Goal: Task Accomplishment & Management: Manage account settings

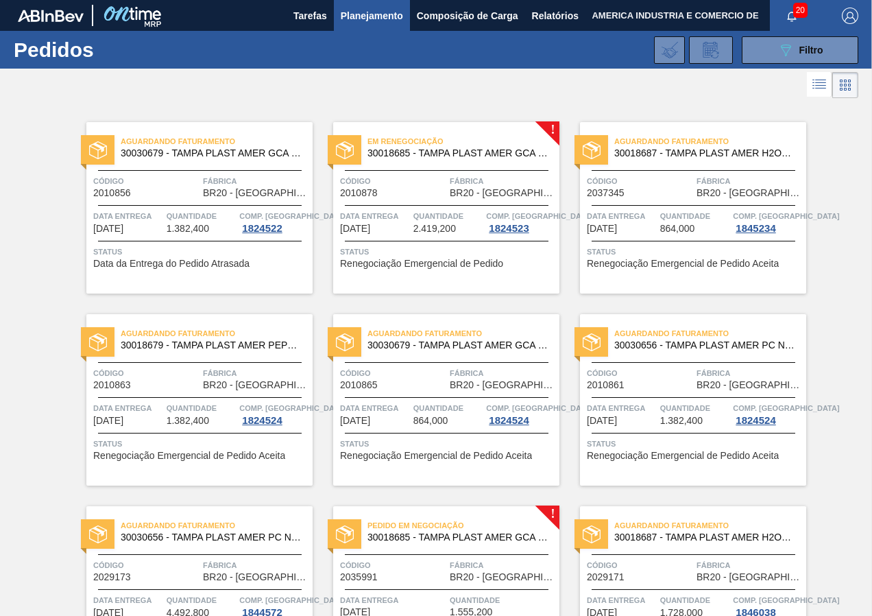
click at [234, 261] on span "Data da Entrega do Pedido Atrasada" at bounding box center [171, 263] width 156 height 10
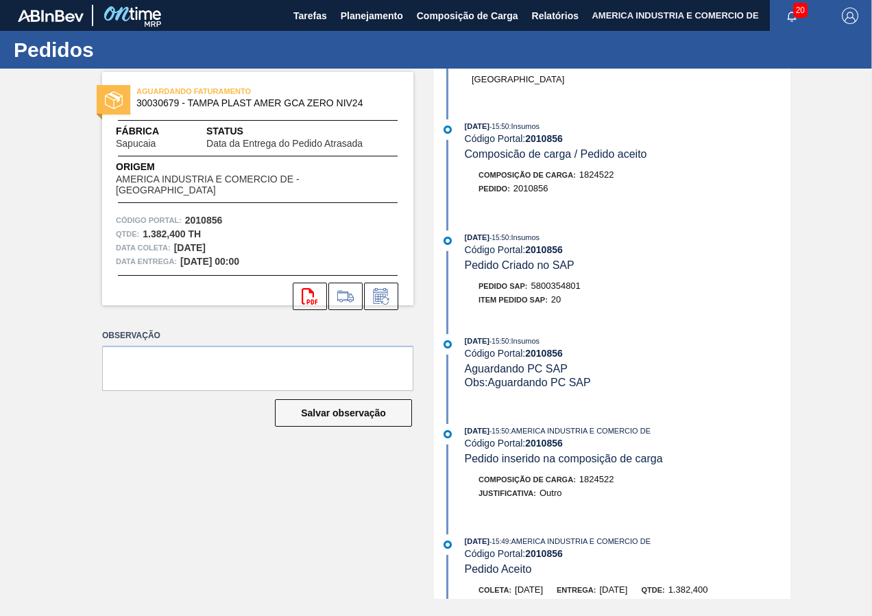
scroll to position [754, 0]
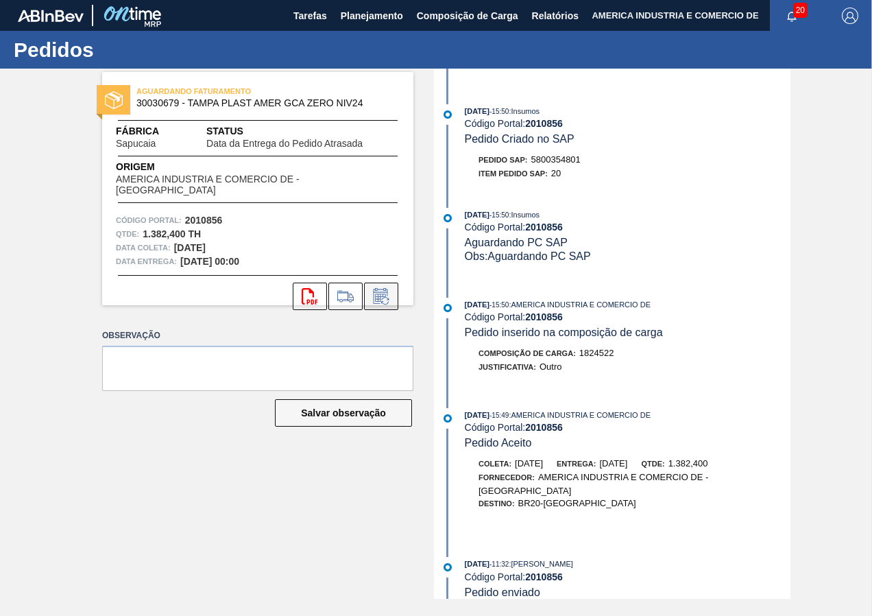
click at [390, 291] on icon at bounding box center [381, 296] width 22 height 16
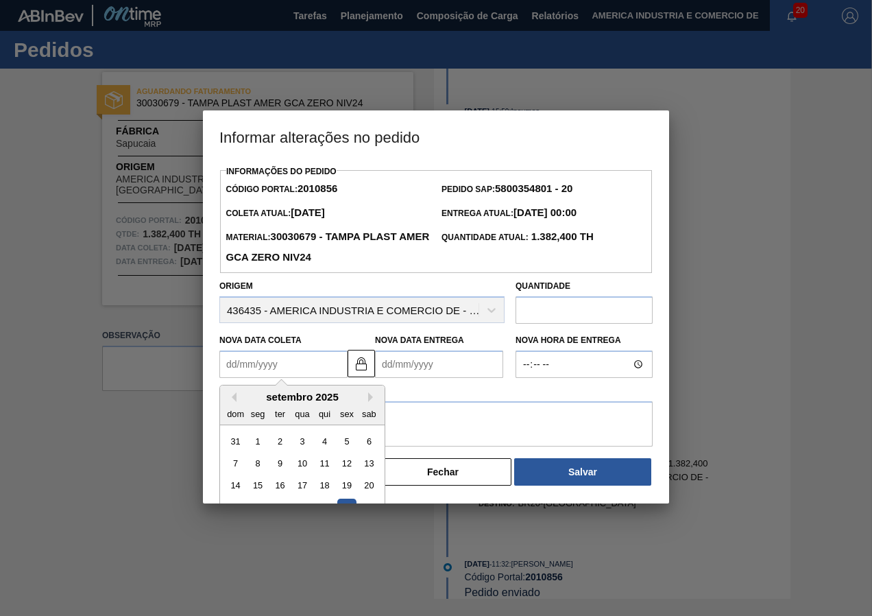
click at [308, 370] on Coleta2010856 "Nova Data Coleta" at bounding box center [283, 363] width 128 height 27
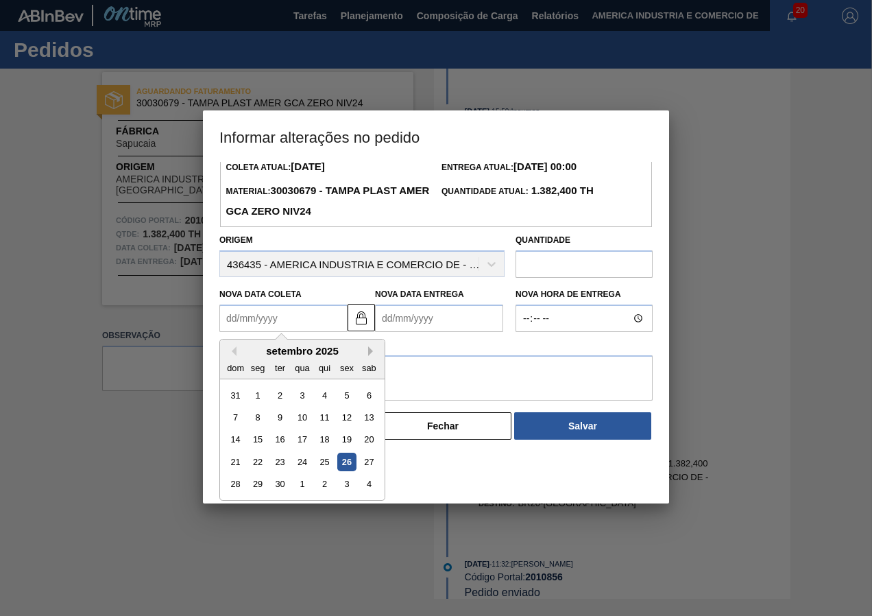
click at [377, 350] on button "Next Month" at bounding box center [373, 351] width 10 height 10
click at [278, 443] on div "14" at bounding box center [280, 440] width 19 height 19
type Coleta2010856 "[DATE]"
type Entrega2010856 "[DATE]"
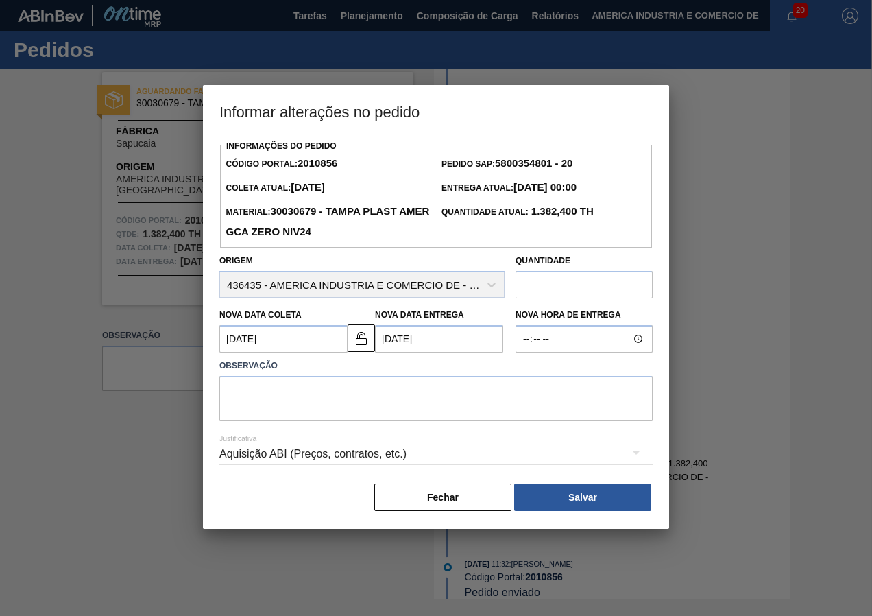
scroll to position [0, 0]
click at [389, 398] on textarea at bounding box center [435, 398] width 433 height 45
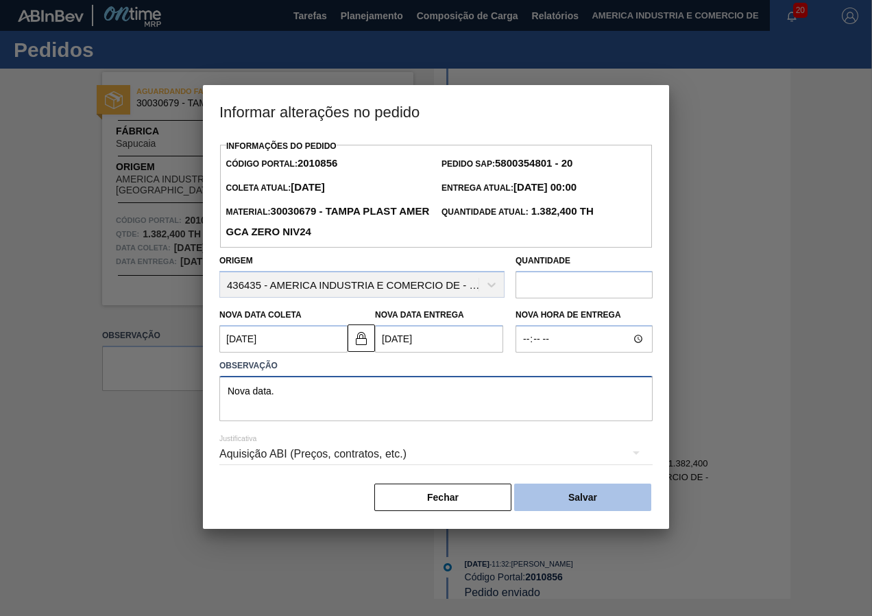
type textarea "Nova data."
click at [553, 498] on button "Salvar" at bounding box center [582, 496] width 137 height 27
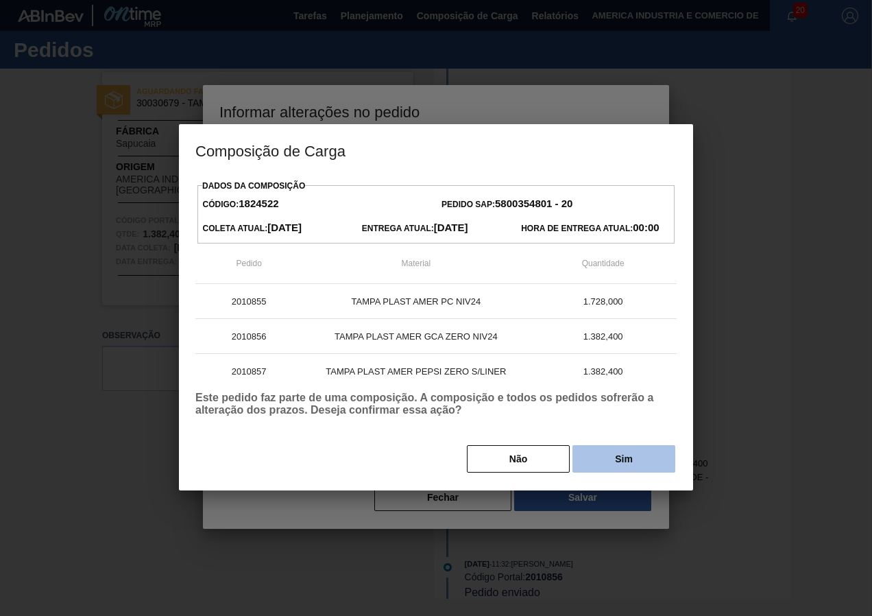
click at [633, 465] on button "Sim" at bounding box center [623, 458] width 103 height 27
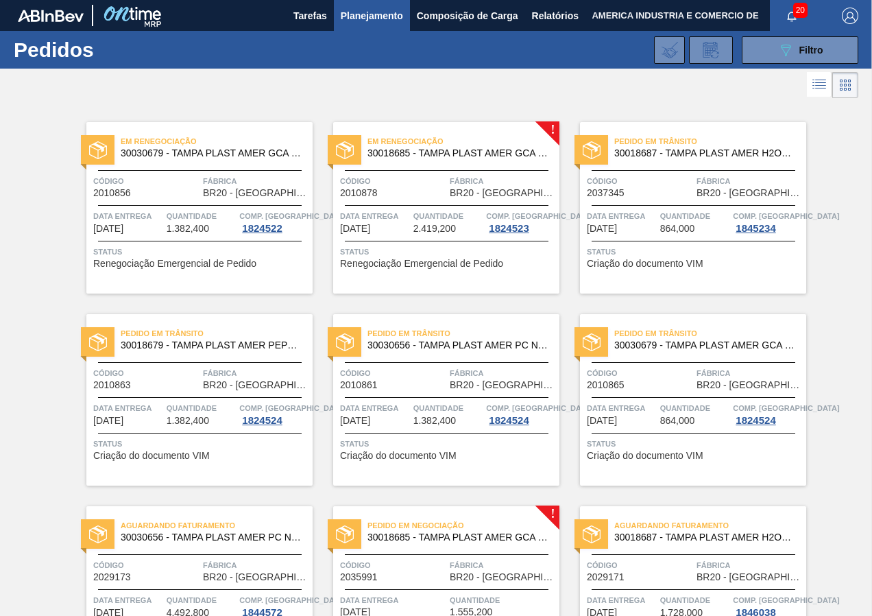
click at [450, 273] on div "Em renegociação 30018685 - TAMPA PLAST AMER GCA S/LINER Código 2010878 Fábrica …" at bounding box center [446, 207] width 226 height 171
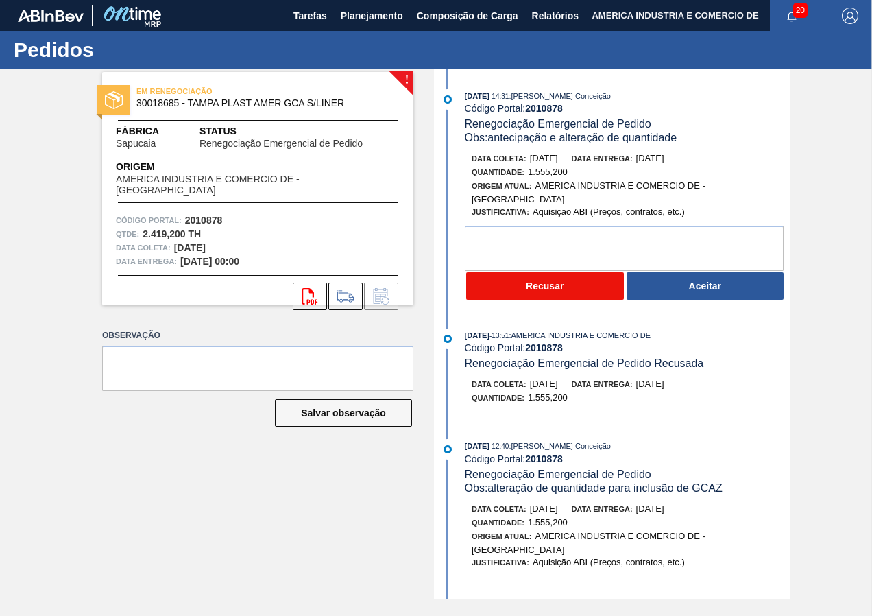
click at [500, 291] on button "Recusar" at bounding box center [545, 285] width 158 height 27
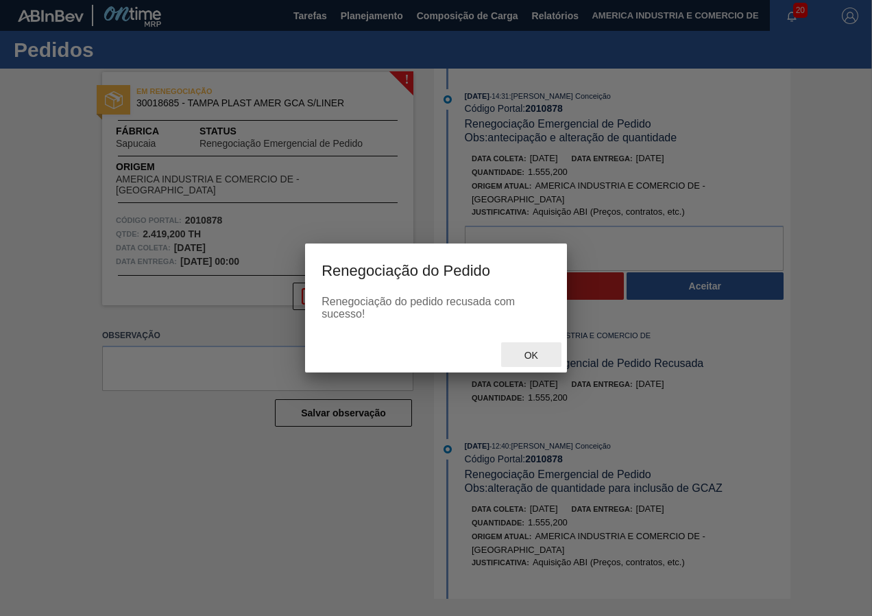
click at [549, 356] on span "Ok" at bounding box center [531, 355] width 36 height 11
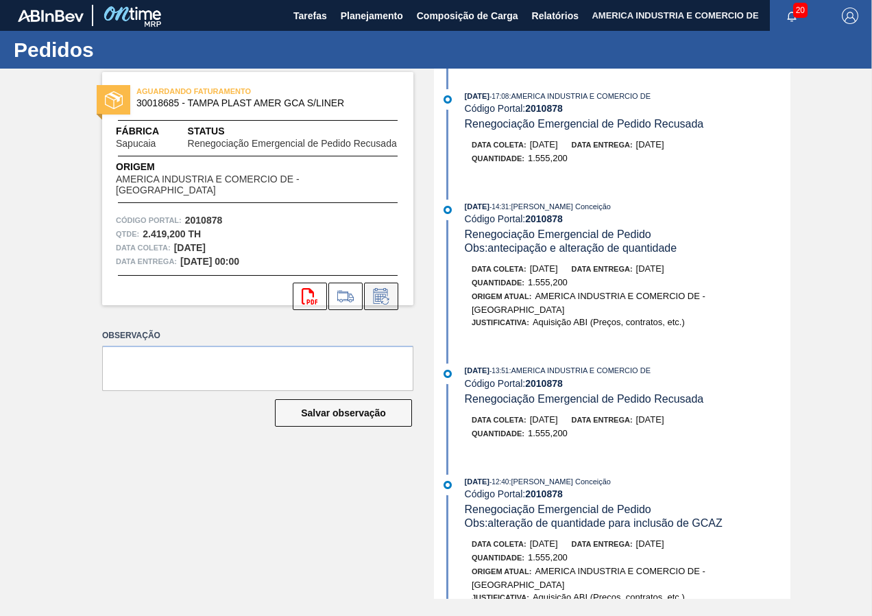
click at [392, 282] on button at bounding box center [381, 295] width 34 height 27
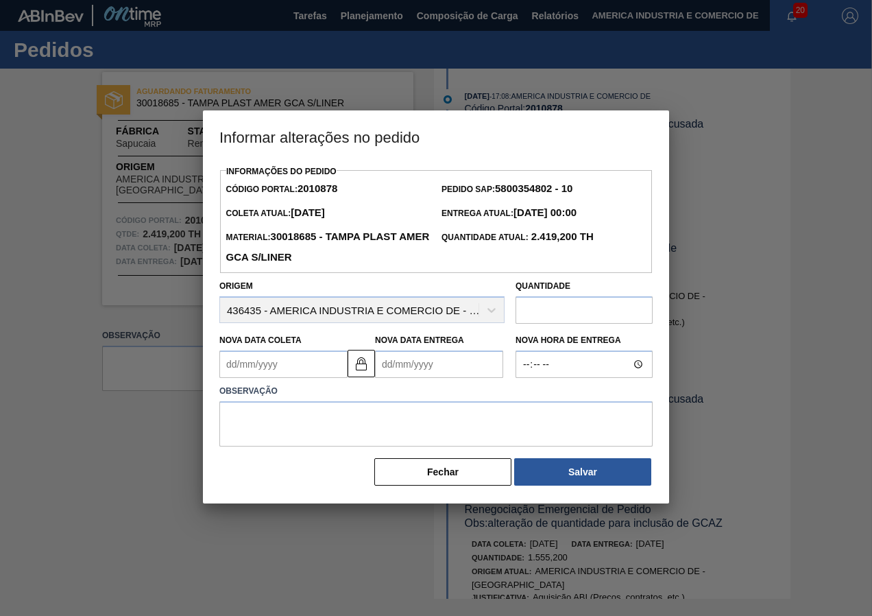
click at [318, 371] on Coleta2010878 "Nova Data Coleta" at bounding box center [283, 363] width 128 height 27
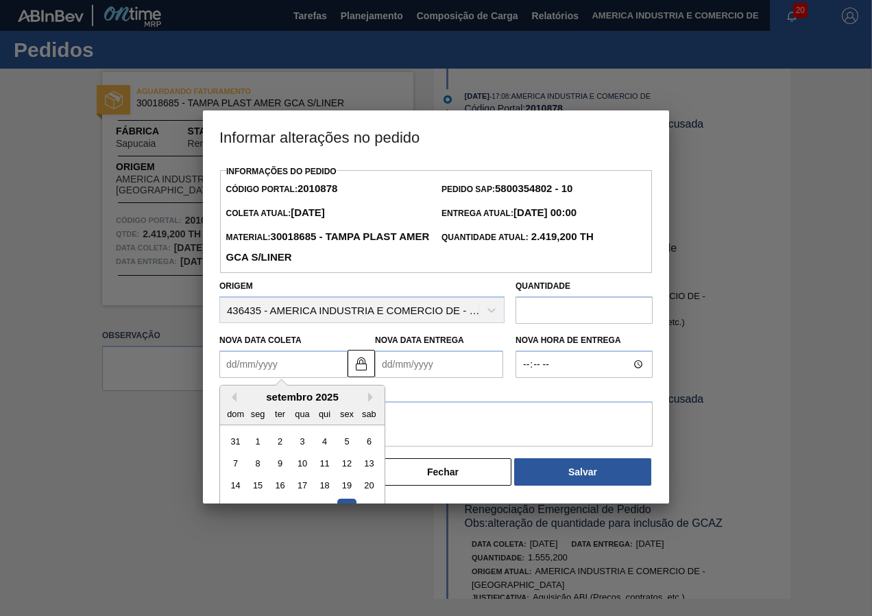
click at [378, 394] on div "setembro 2025" at bounding box center [302, 397] width 165 height 12
click at [374, 397] on button "Next Month" at bounding box center [373, 397] width 10 height 10
click at [280, 483] on div "14" at bounding box center [280, 485] width 19 height 19
type Coleta2010878 "[DATE]"
type Entrega2010878 "[DATE]"
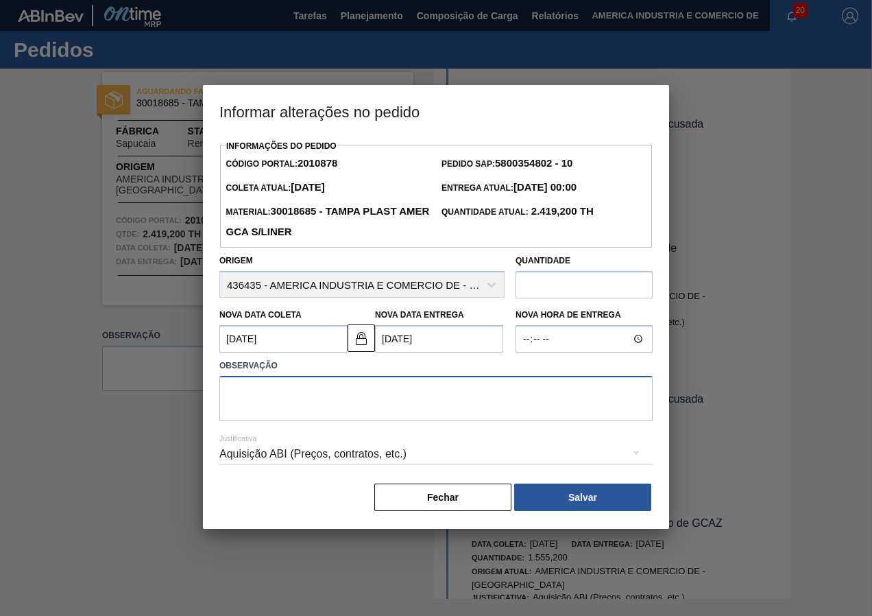
click at [332, 405] on textarea at bounding box center [435, 398] width 433 height 45
type textarea "Nova data."
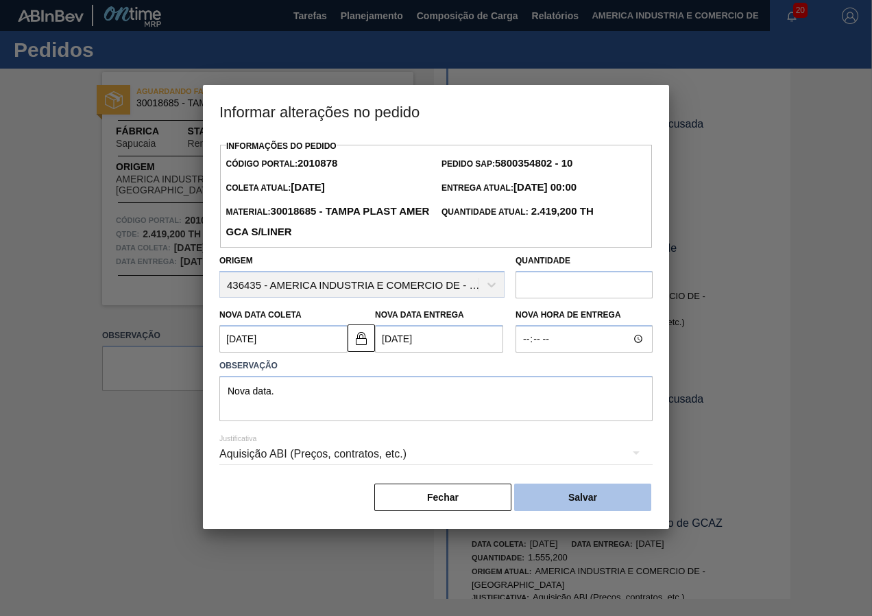
click at [583, 507] on button "Salvar" at bounding box center [582, 496] width 137 height 27
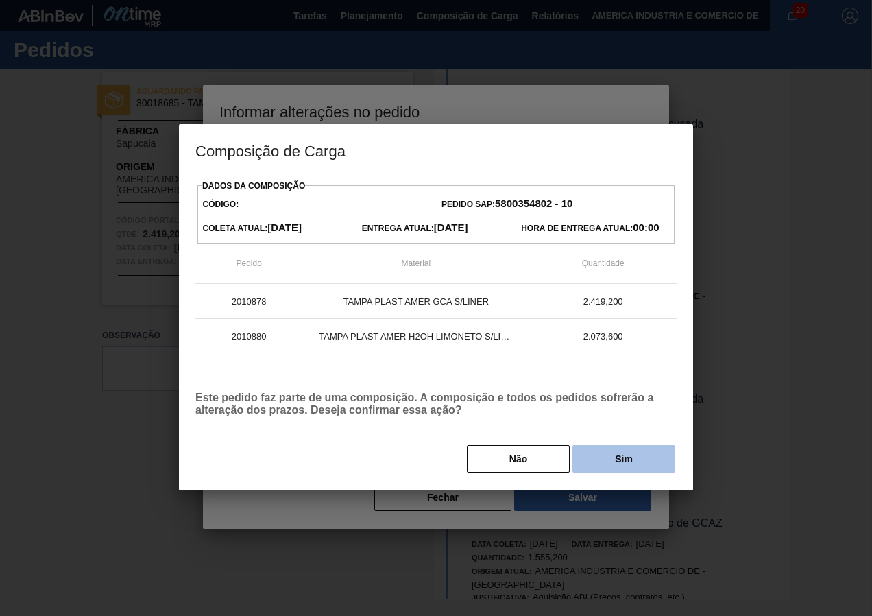
click at [642, 468] on button "Sim" at bounding box center [623, 458] width 103 height 27
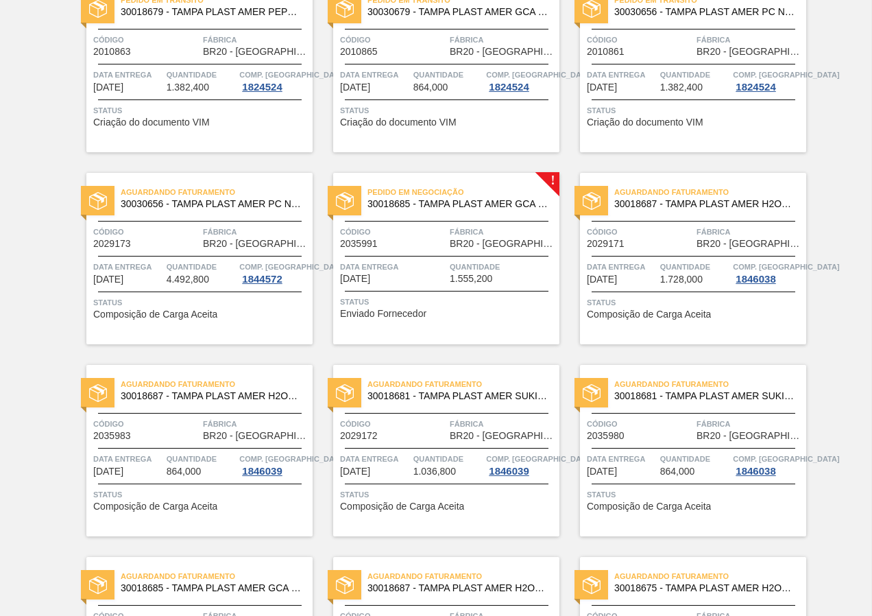
scroll to position [274, 0]
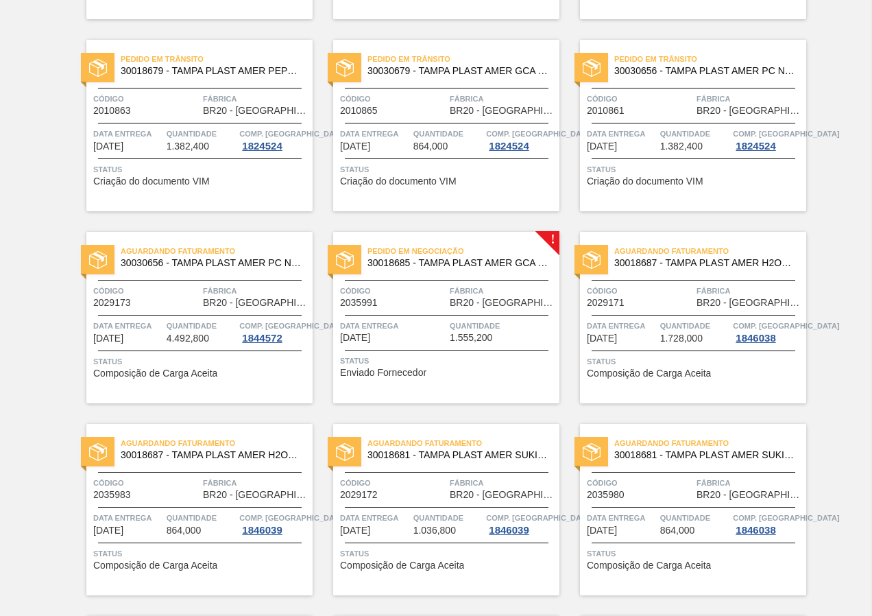
click at [448, 368] on div "Status Enviado Fornecedor" at bounding box center [448, 365] width 216 height 22
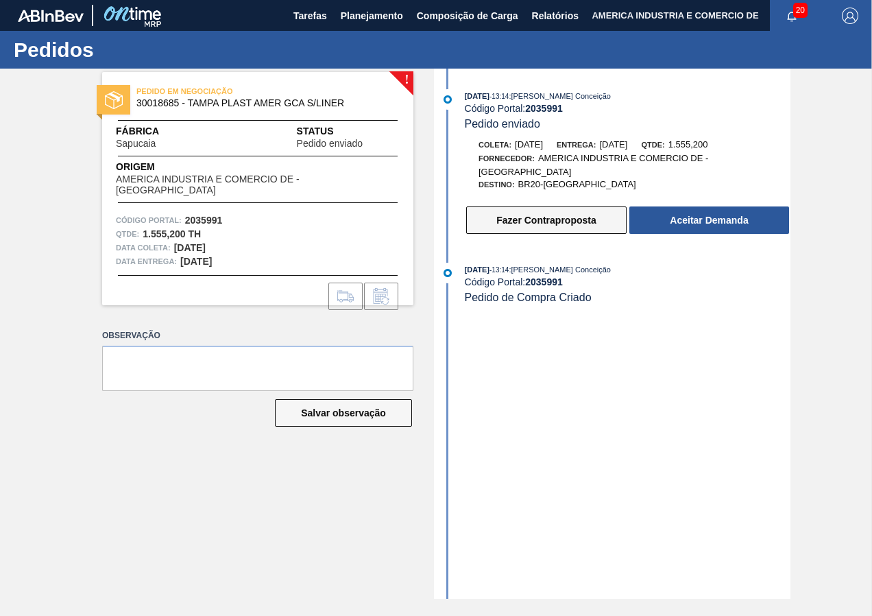
click at [566, 225] on button "Fazer Contraproposta" at bounding box center [546, 219] width 160 height 27
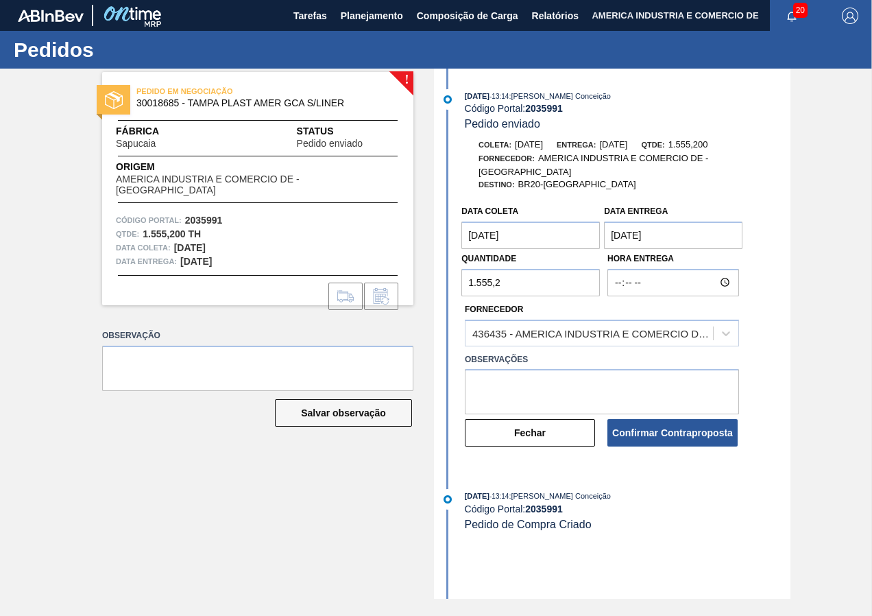
click at [558, 230] on coleta "[DATE]" at bounding box center [530, 234] width 138 height 27
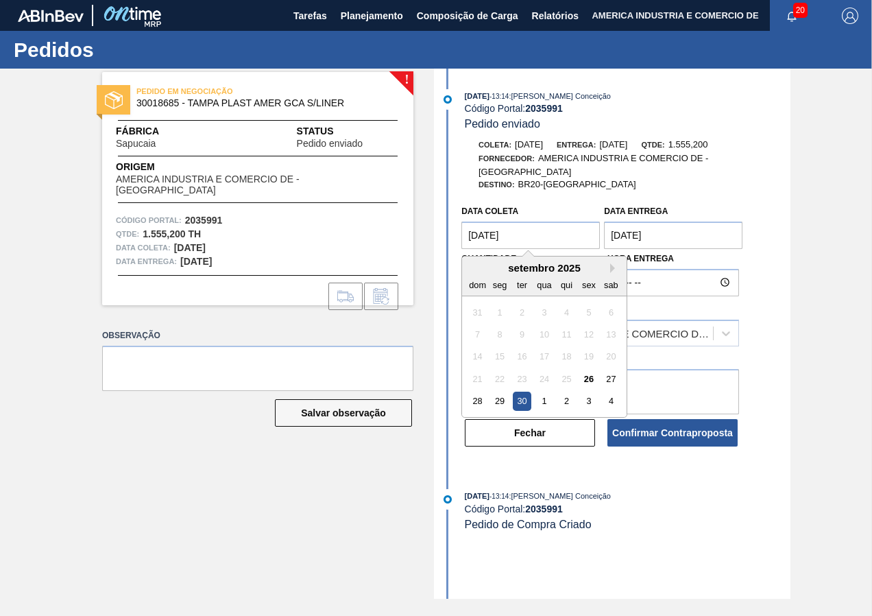
click at [608, 268] on div "setembro 2025" at bounding box center [544, 268] width 165 height 12
click at [609, 265] on div "setembro 2025" at bounding box center [544, 268] width 165 height 12
click at [614, 265] on button "Next Month" at bounding box center [615, 268] width 10 height 10
click at [516, 354] on div "14" at bounding box center [522, 357] width 19 height 19
type coleta "[DATE]"
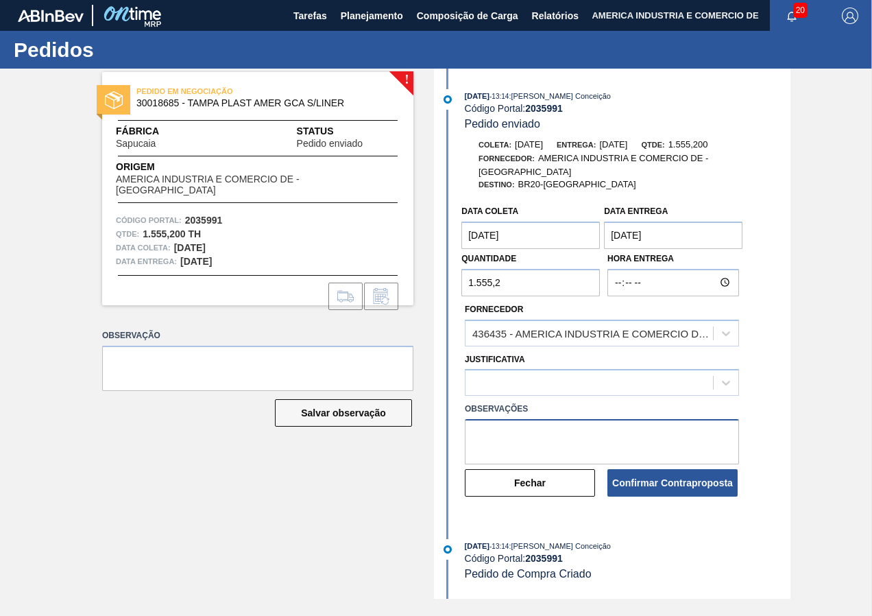
click at [537, 423] on textarea at bounding box center [602, 441] width 274 height 45
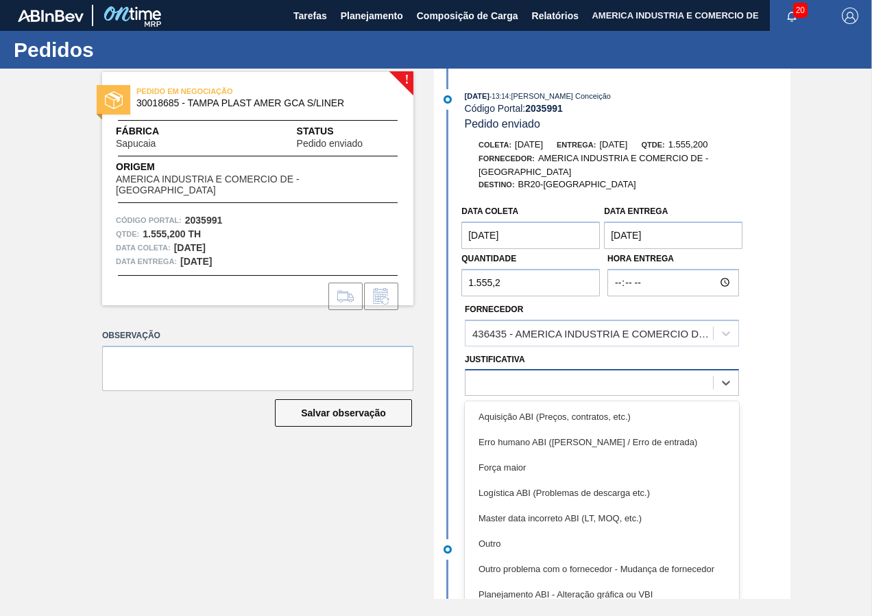
click at [635, 380] on div at bounding box center [588, 383] width 247 height 20
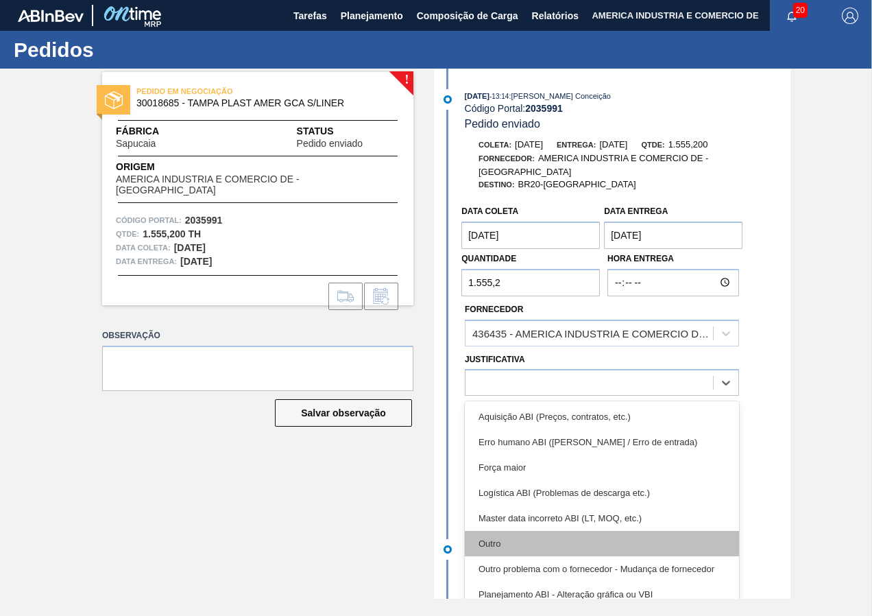
click at [514, 546] on div "Outro" at bounding box center [602, 543] width 274 height 25
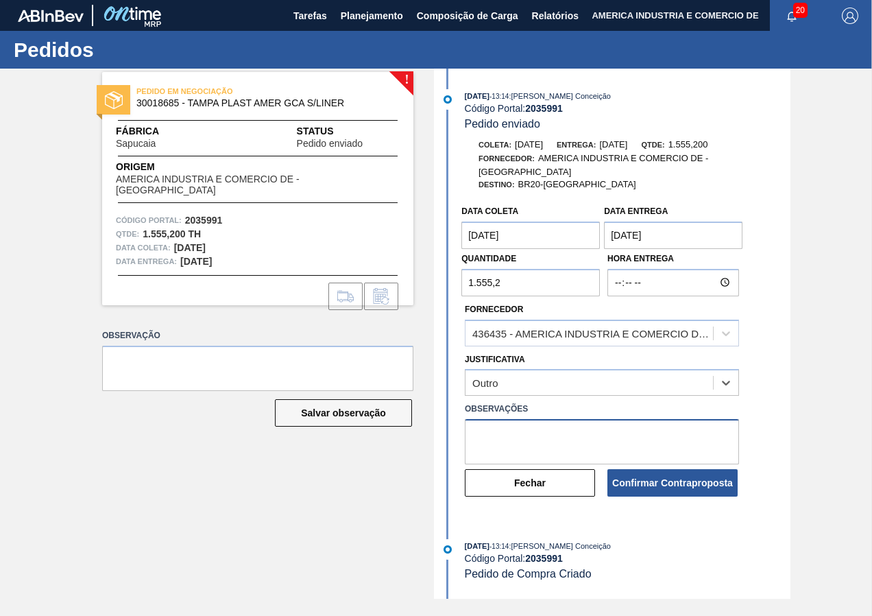
click at [579, 441] on textarea at bounding box center [602, 441] width 274 height 45
type textarea "Nova data."
click at [507, 275] on input "1.555,2" at bounding box center [530, 282] width 138 height 27
click at [496, 475] on button "Fechar" at bounding box center [530, 482] width 130 height 27
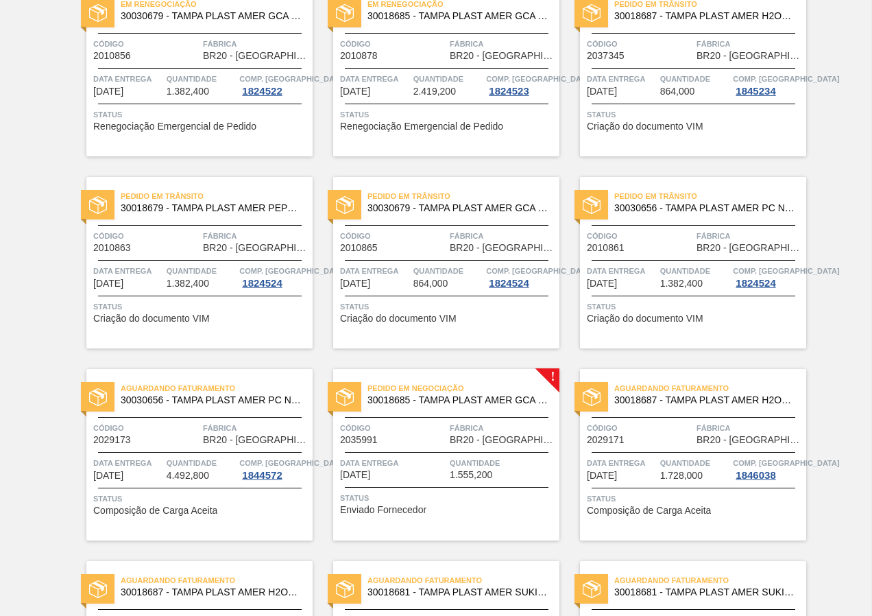
scroll to position [343, 0]
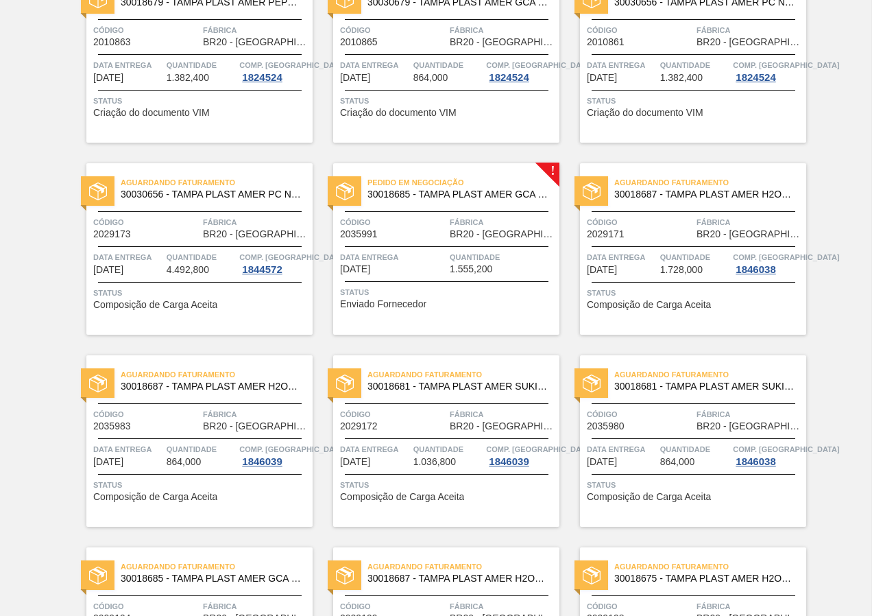
click at [462, 485] on span "Status" at bounding box center [448, 485] width 216 height 14
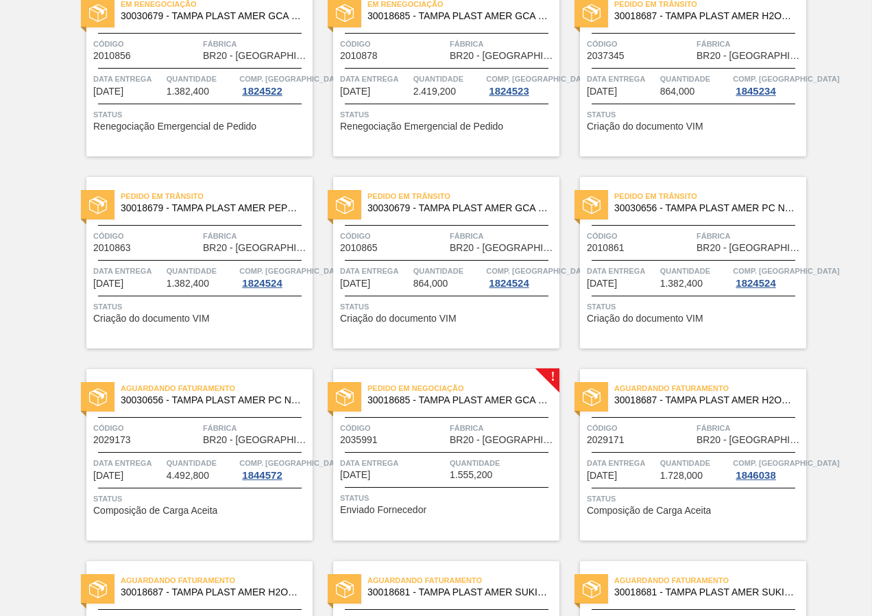
scroll to position [274, 0]
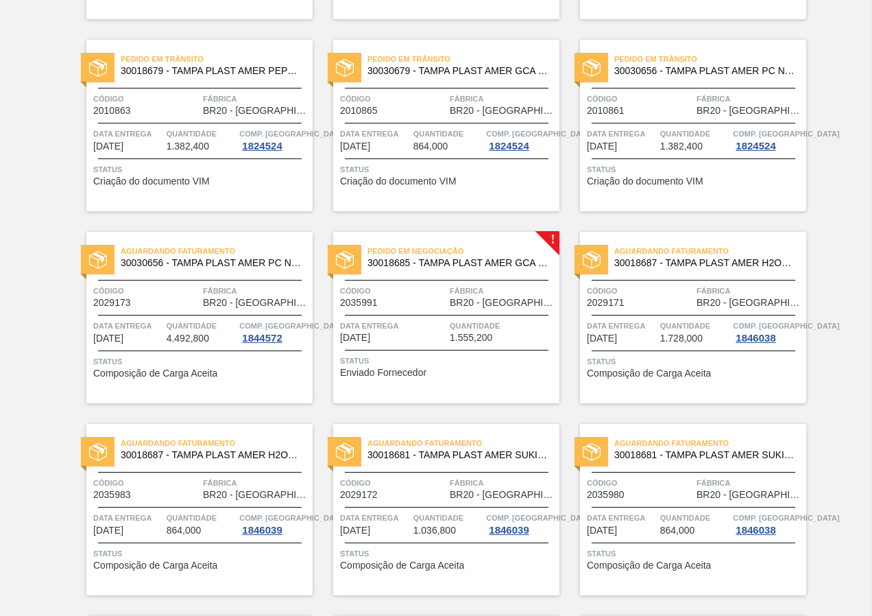
click at [433, 369] on div "Status Enviado Fornecedor" at bounding box center [448, 365] width 216 height 22
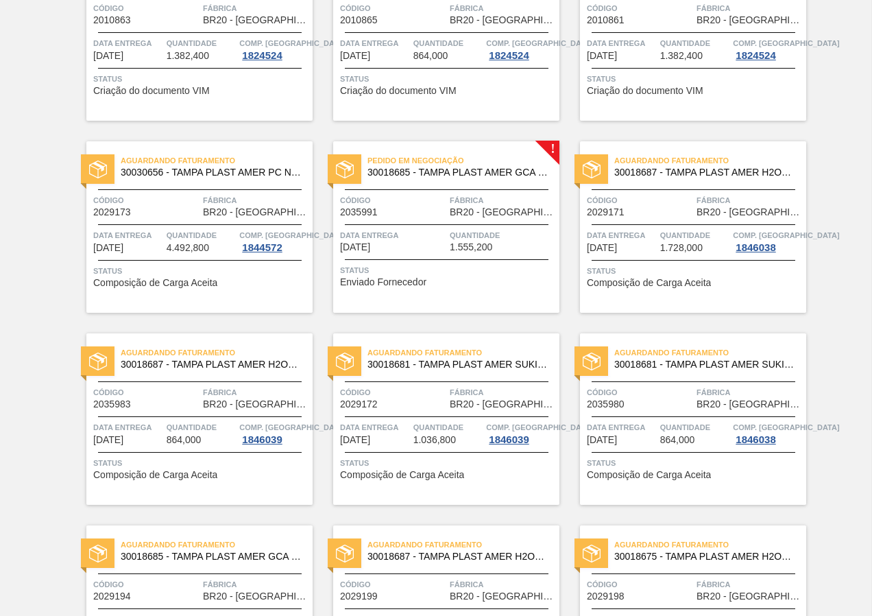
scroll to position [343, 0]
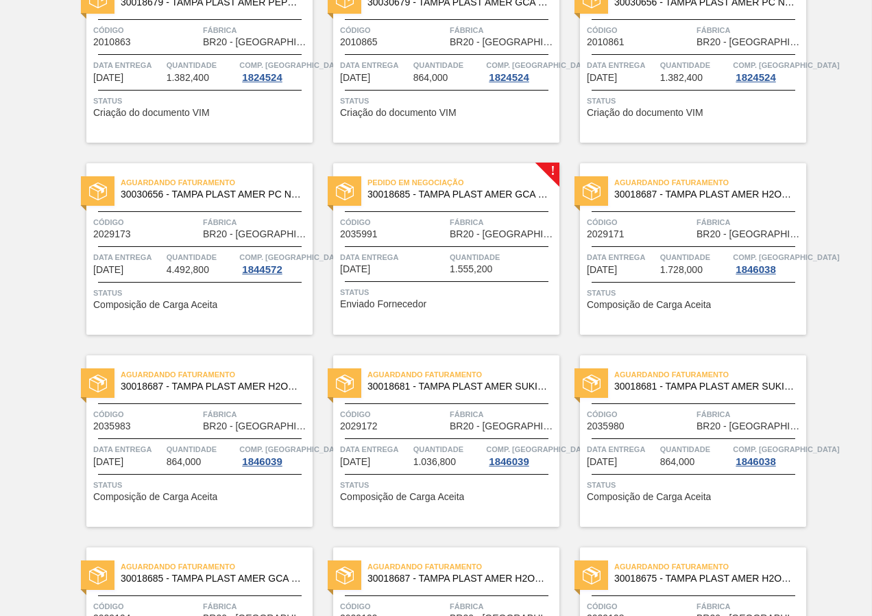
click at [485, 320] on div "Pedido em Negociação 30018685 - TAMPA PLAST AMER GCA S/LINER Código 2035991 Fáb…" at bounding box center [446, 248] width 226 height 171
